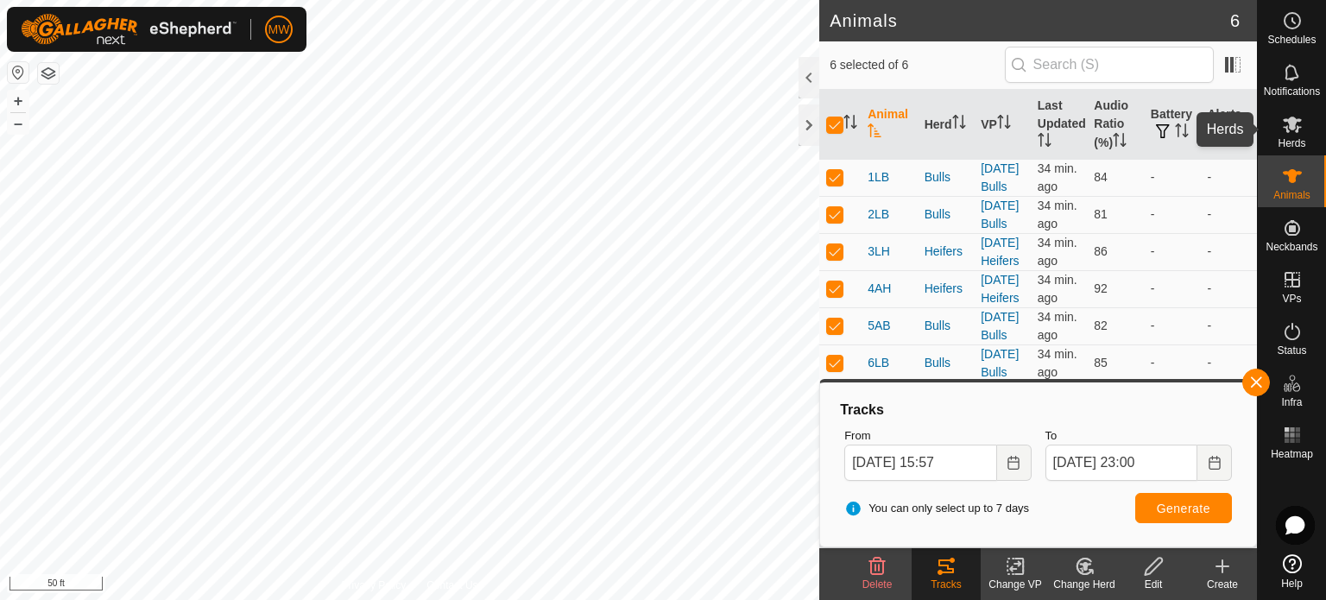
click at [1295, 139] on span "Herds" at bounding box center [1292, 143] width 28 height 10
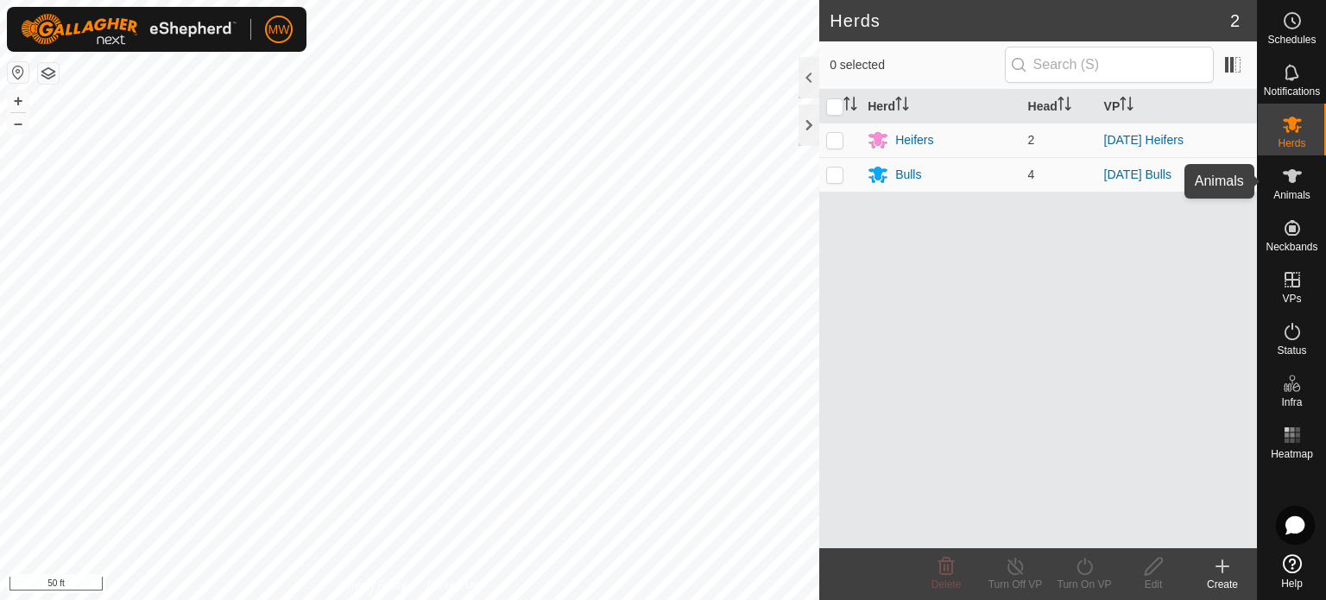
drag, startPoint x: 1297, startPoint y: 179, endPoint x: 1296, endPoint y: 191, distance: 12.1
click at [1297, 180] on icon at bounding box center [1292, 176] width 21 height 21
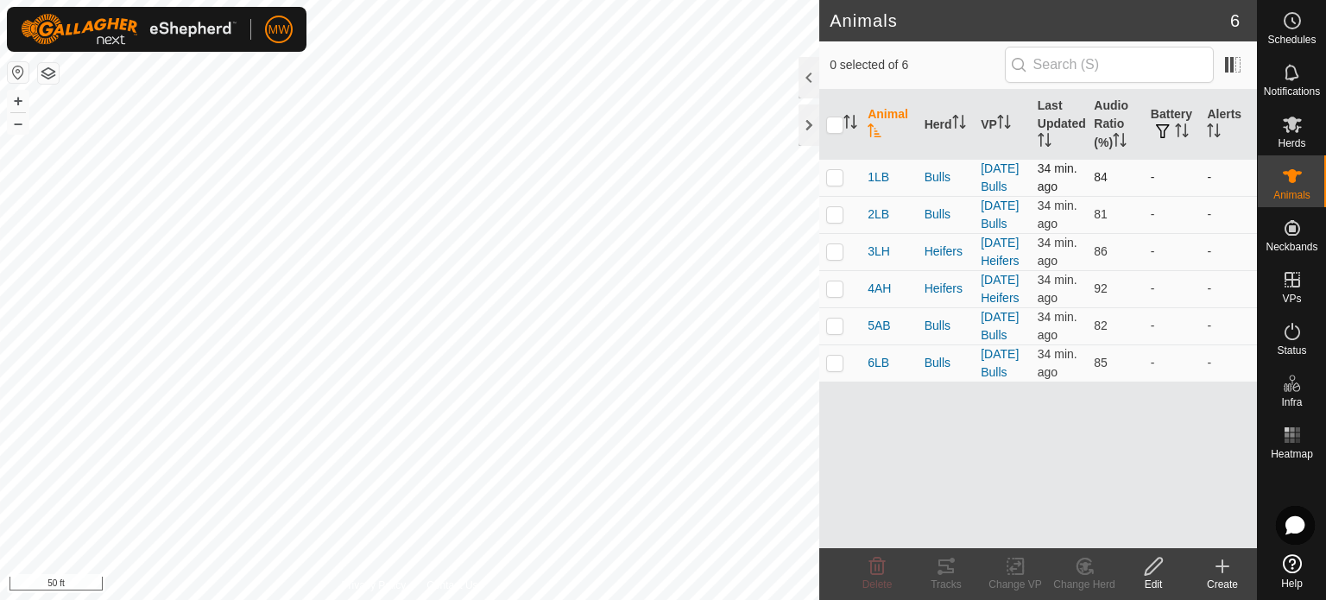
drag, startPoint x: 833, startPoint y: 129, endPoint x: 922, endPoint y: 210, distance: 119.8
click at [836, 127] on input "checkbox" at bounding box center [834, 125] width 17 height 17
checkbox input "true"
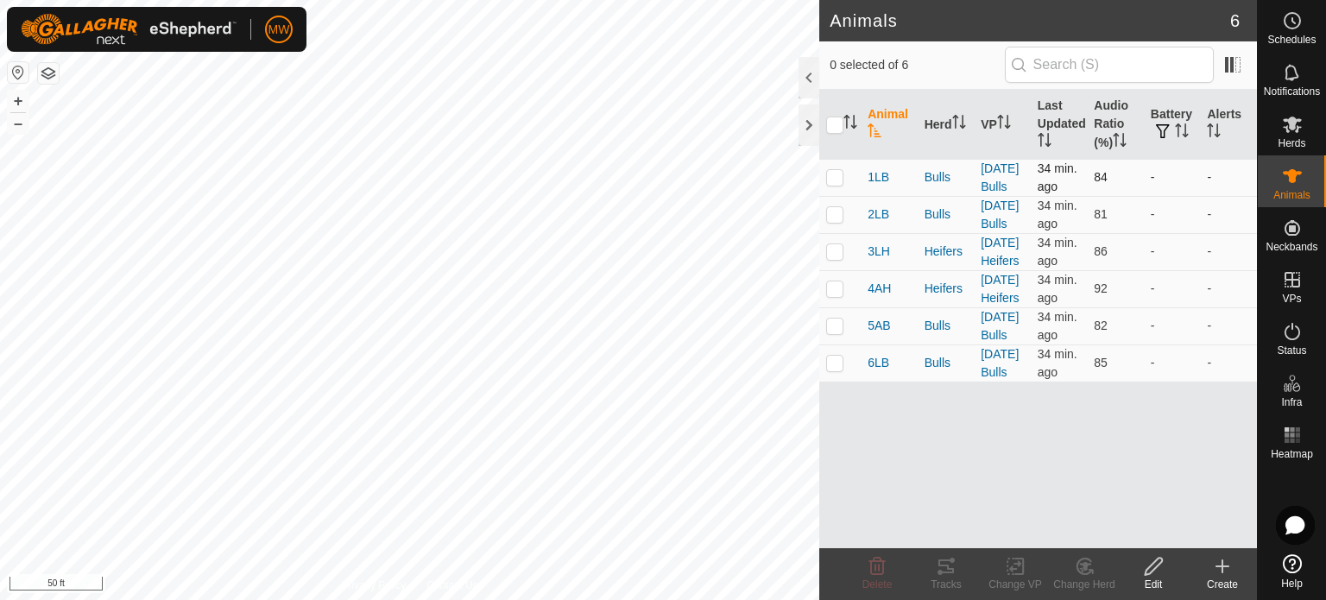
checkbox input "true"
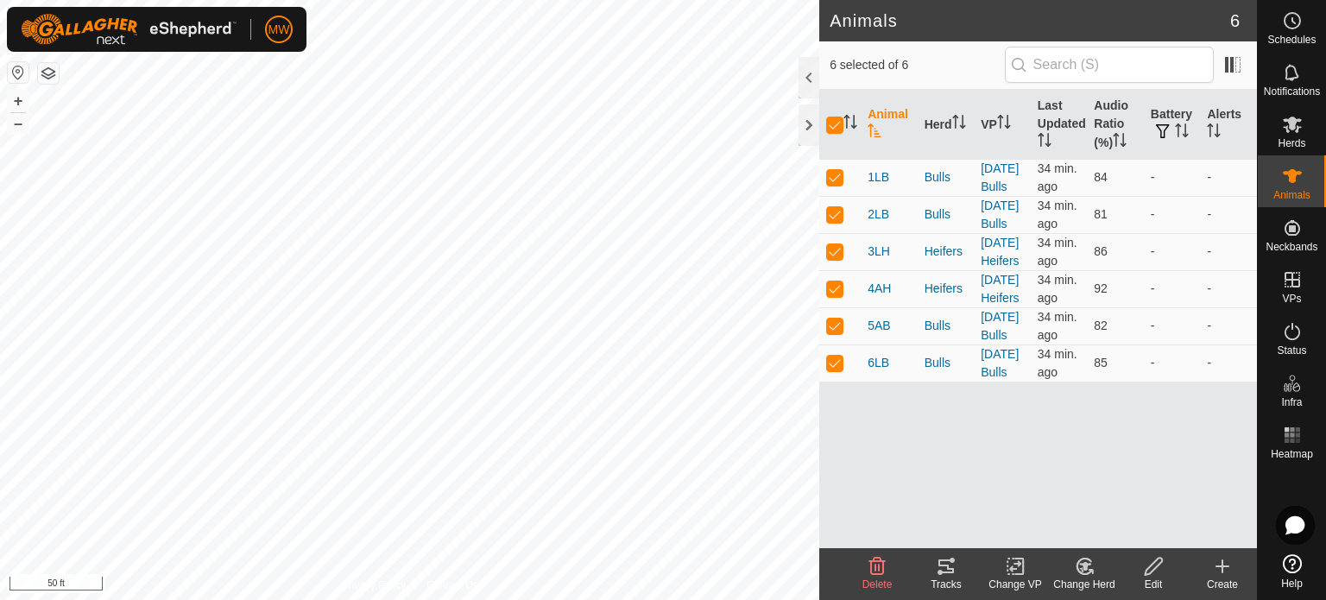
click at [943, 564] on icon at bounding box center [946, 566] width 21 height 21
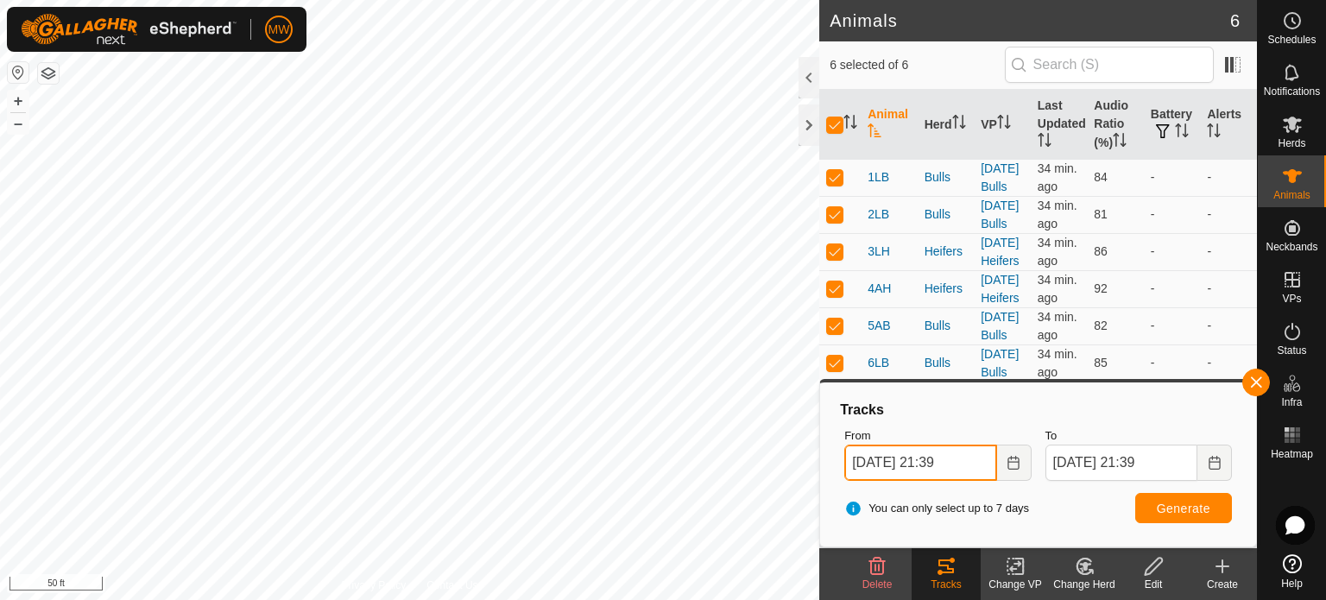
drag, startPoint x: 891, startPoint y: 469, endPoint x: 925, endPoint y: 470, distance: 33.7
click at [891, 469] on input "[DATE] 21:39" at bounding box center [920, 463] width 152 height 36
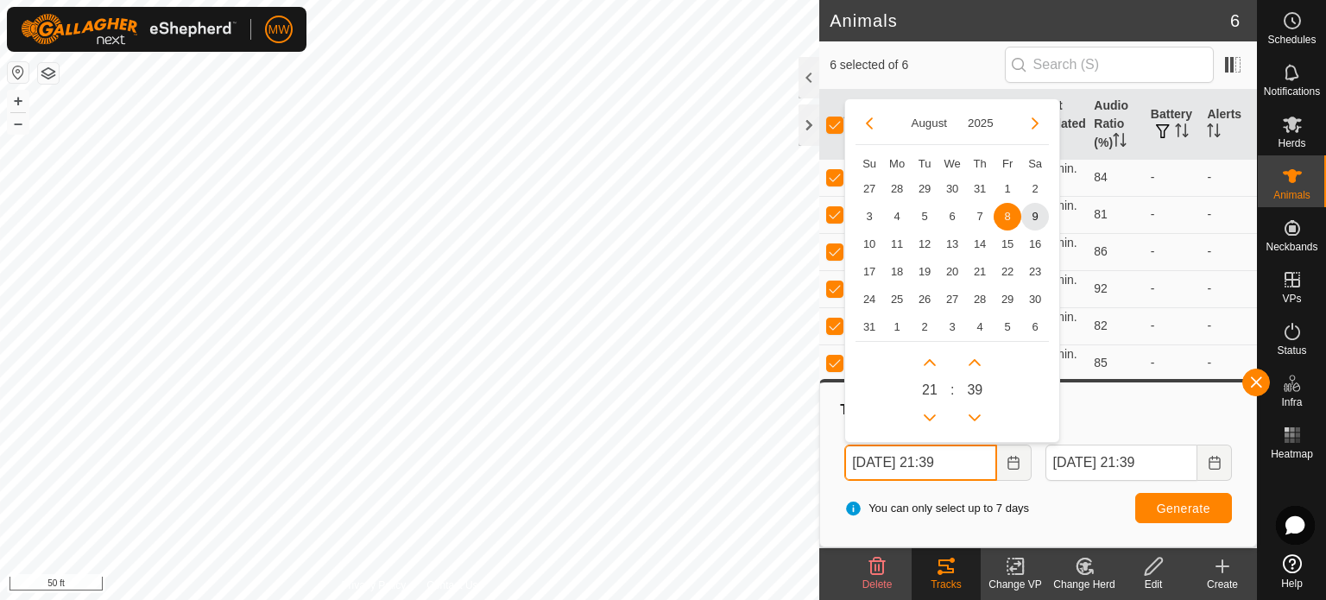
drag, startPoint x: 900, startPoint y: 465, endPoint x: 913, endPoint y: 466, distance: 13.0
click at [900, 465] on input "[DATE] 21:39" at bounding box center [920, 463] width 152 height 36
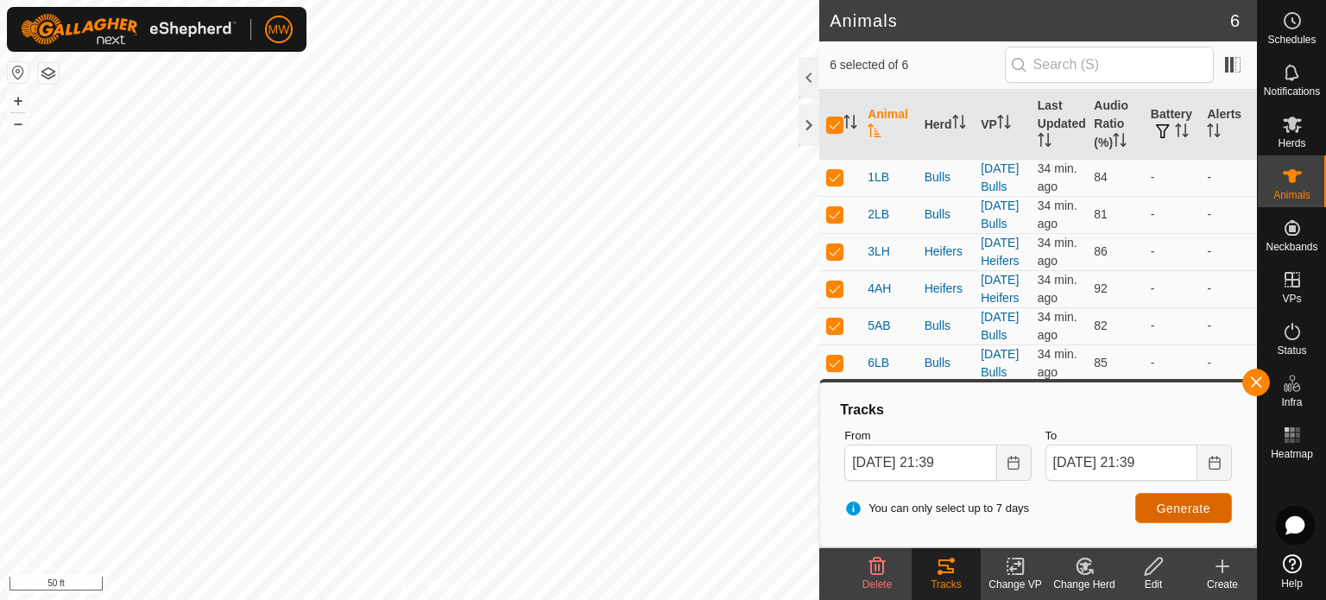
click at [1169, 505] on span "Generate" at bounding box center [1184, 509] width 54 height 14
click at [898, 462] on input "[DATE] 21:39" at bounding box center [920, 463] width 152 height 36
type input "[DATE] 21:39"
click at [1153, 507] on button "Generate" at bounding box center [1183, 508] width 97 height 30
